Goal: Information Seeking & Learning: Learn about a topic

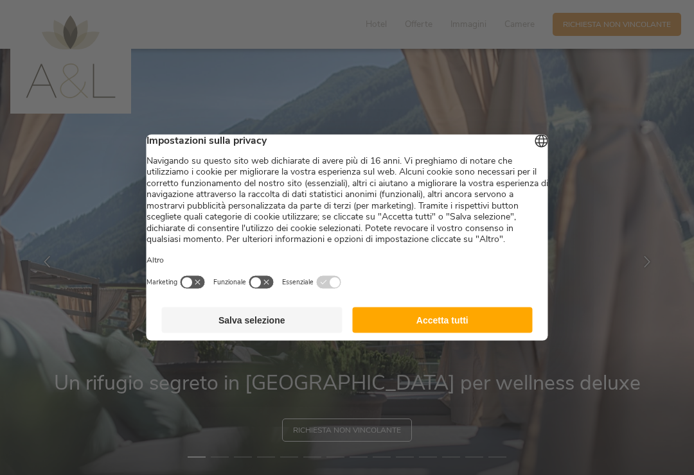
click at [495, 330] on button "Accetta tutti" at bounding box center [442, 321] width 181 height 26
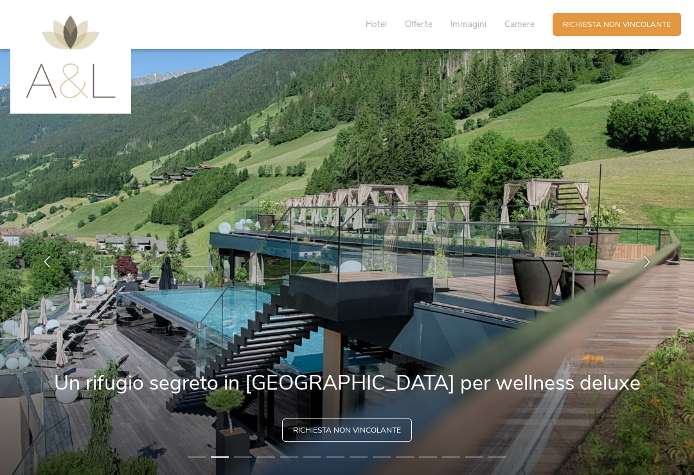
click at [528, 30] on span "Camere" at bounding box center [519, 24] width 30 height 12
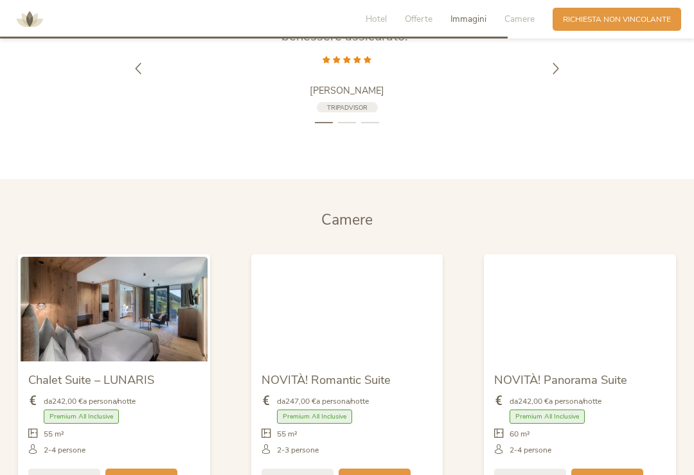
scroll to position [2587, 0]
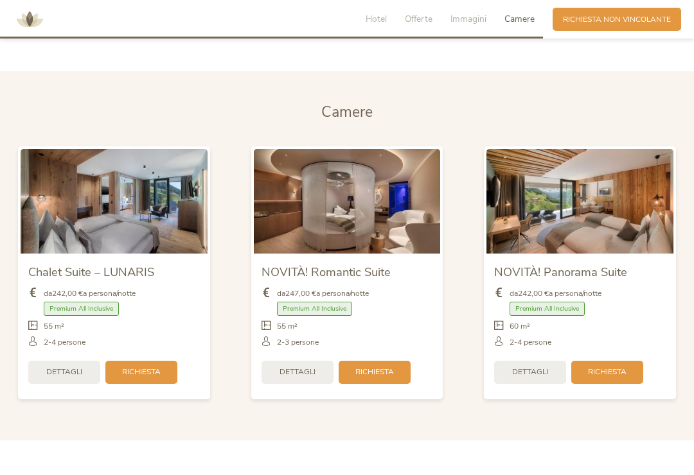
click at [66, 367] on span "Dettagli" at bounding box center [64, 372] width 36 height 11
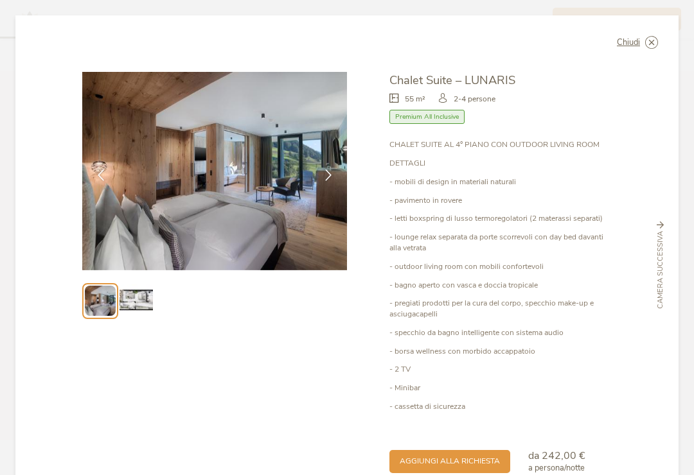
click at [142, 291] on img at bounding box center [136, 301] width 33 height 33
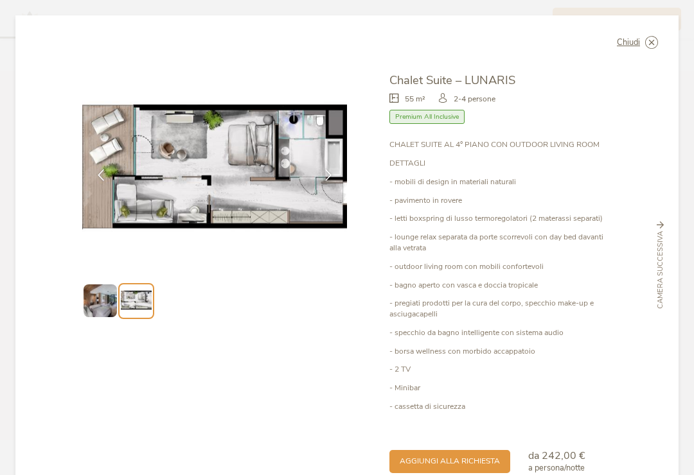
click at [111, 286] on img at bounding box center [100, 301] width 33 height 33
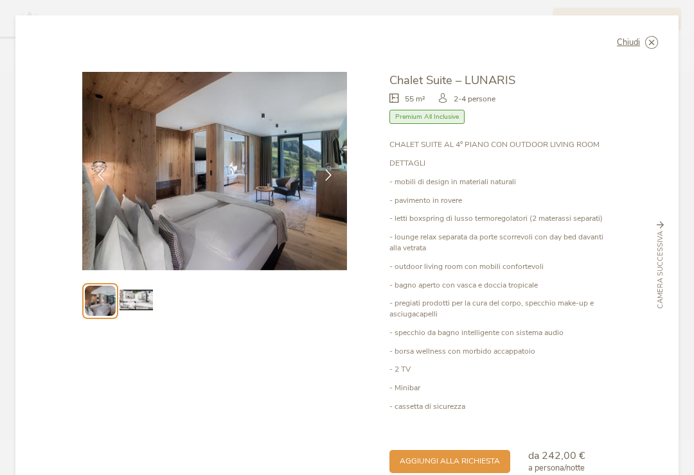
click at [145, 288] on img at bounding box center [136, 301] width 33 height 33
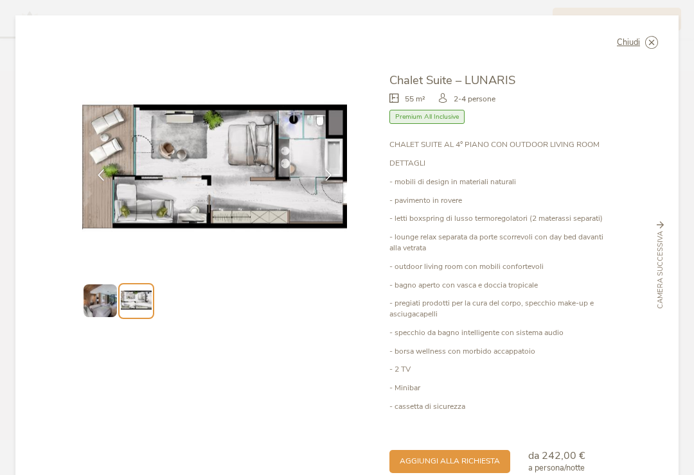
click at [206, 190] on img at bounding box center [214, 171] width 265 height 199
click at [0, 0] on icon at bounding box center [0, 0] width 0 height 0
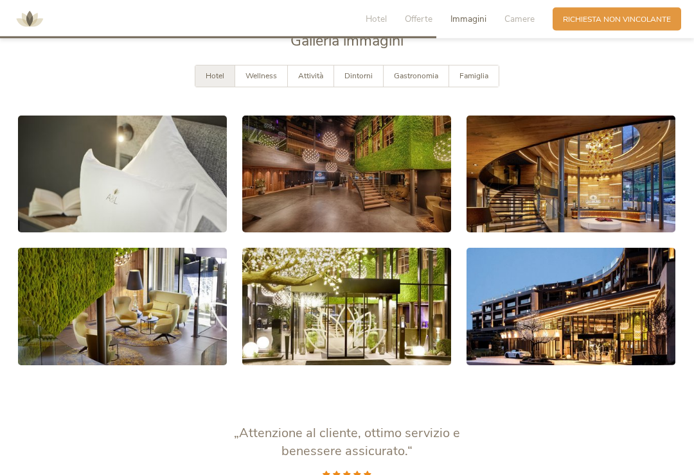
scroll to position [2060, 0]
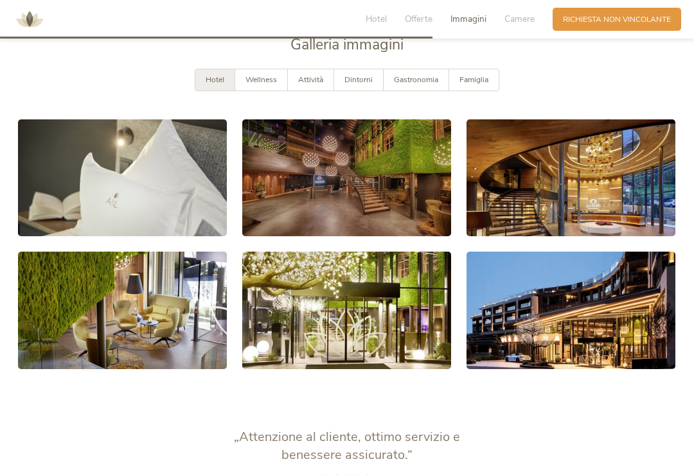
click at [267, 75] on span "Wellness" at bounding box center [260, 80] width 31 height 10
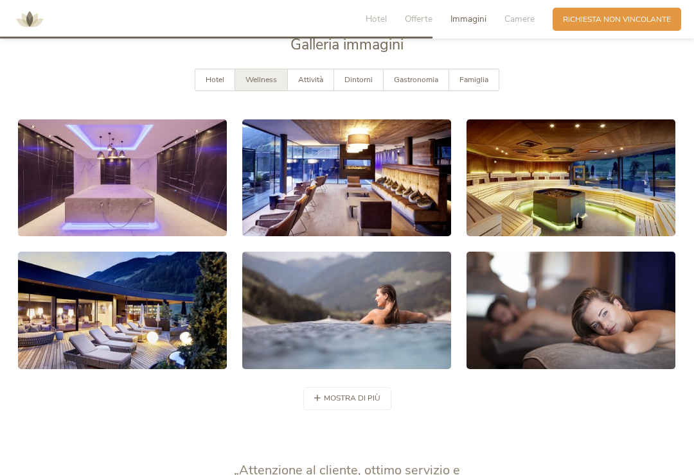
click at [359, 393] on span "mostra di più" at bounding box center [352, 398] width 57 height 11
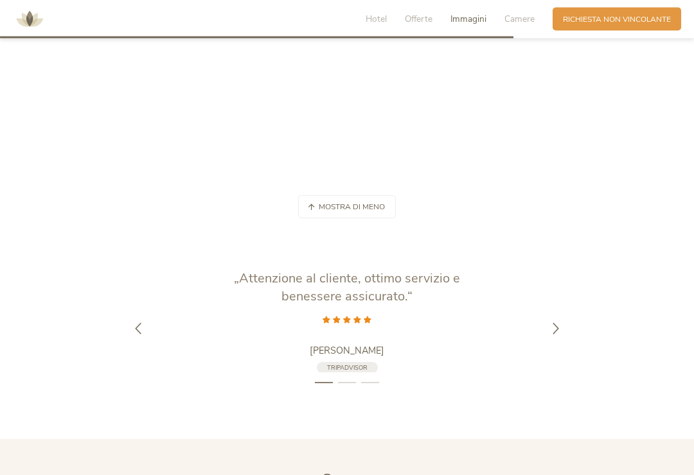
scroll to position [3203, 0]
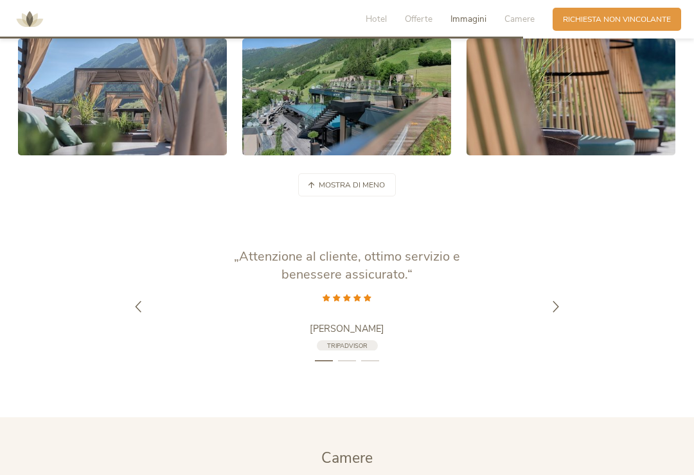
click at [561, 301] on icon at bounding box center [556, 307] width 12 height 12
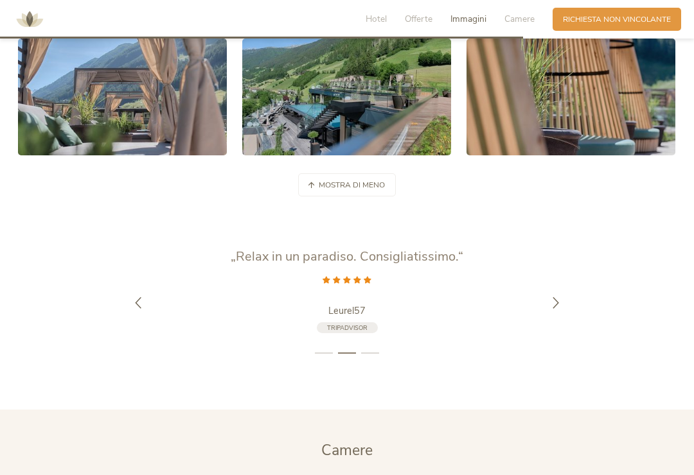
click at [557, 297] on icon at bounding box center [556, 303] width 12 height 12
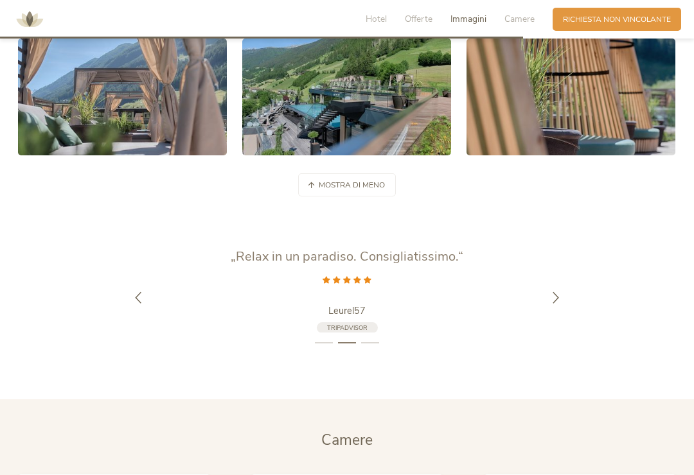
click at [563, 282] on div at bounding box center [556, 298] width 32 height 32
click at [562, 292] on icon at bounding box center [556, 298] width 12 height 12
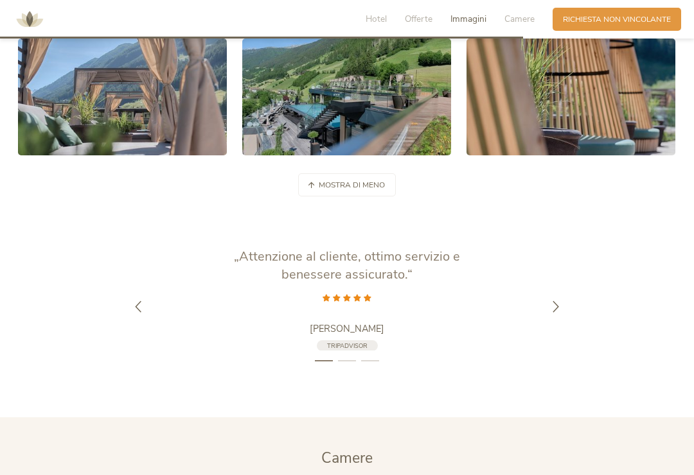
click at [579, 266] on div "„Meraviglioso sotto ogni punto di vista! “ [PERSON_NAME] , TripAdvisor TripAdvi…" at bounding box center [347, 307] width 694 height 118
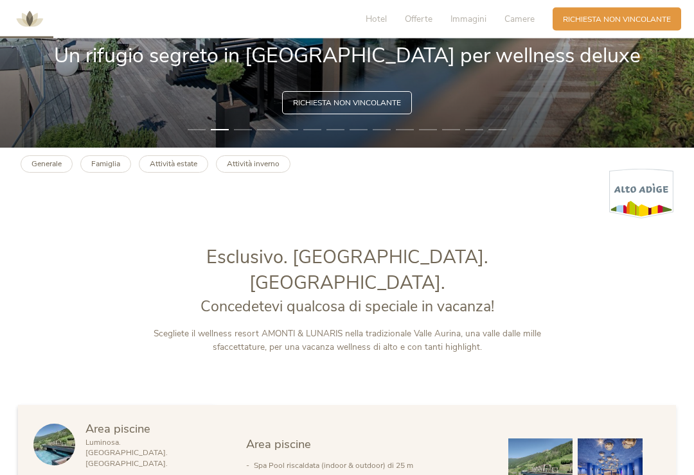
scroll to position [328, 0]
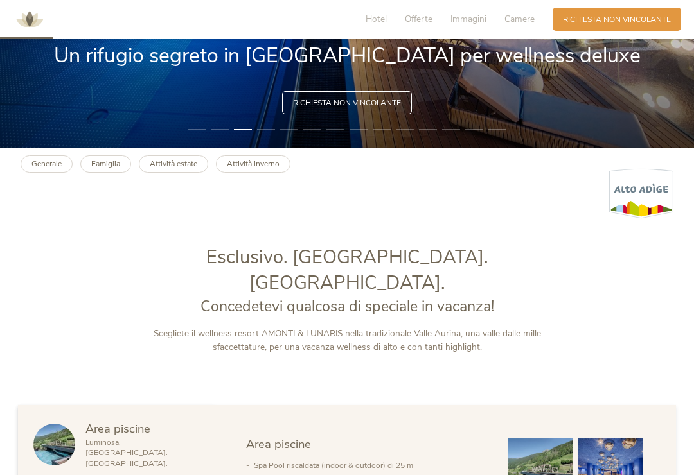
click at [376, 13] on span "Hotel" at bounding box center [376, 19] width 21 height 12
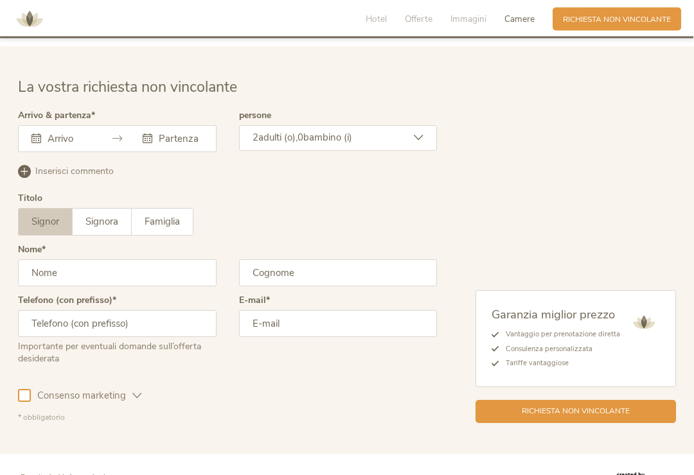
scroll to position [4248, 0]
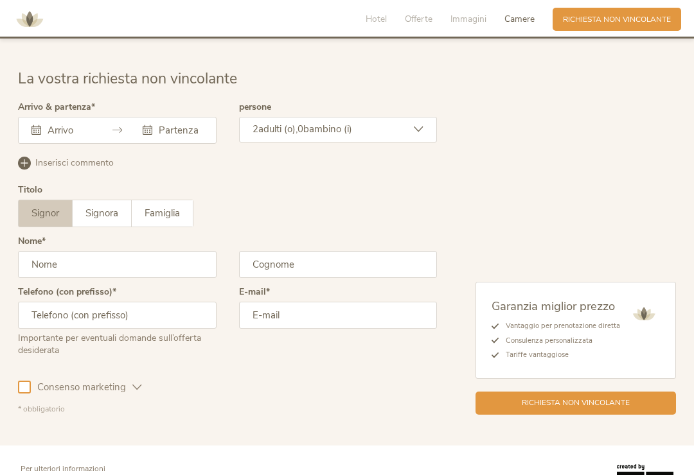
click at [377, 23] on span "Hotel" at bounding box center [376, 19] width 21 height 12
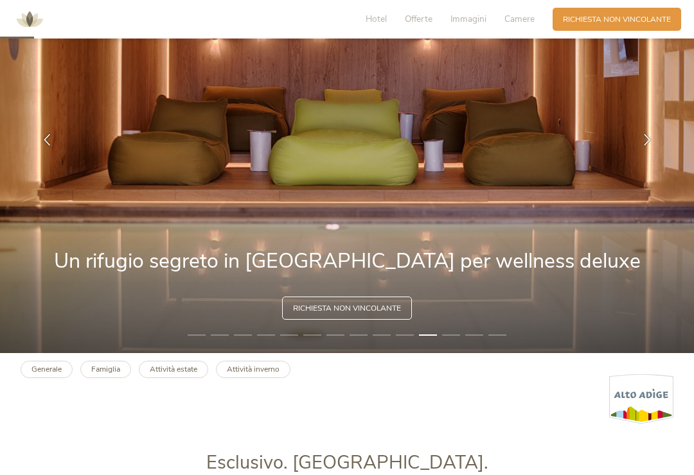
scroll to position [0, 0]
